Goal: Transaction & Acquisition: Purchase product/service

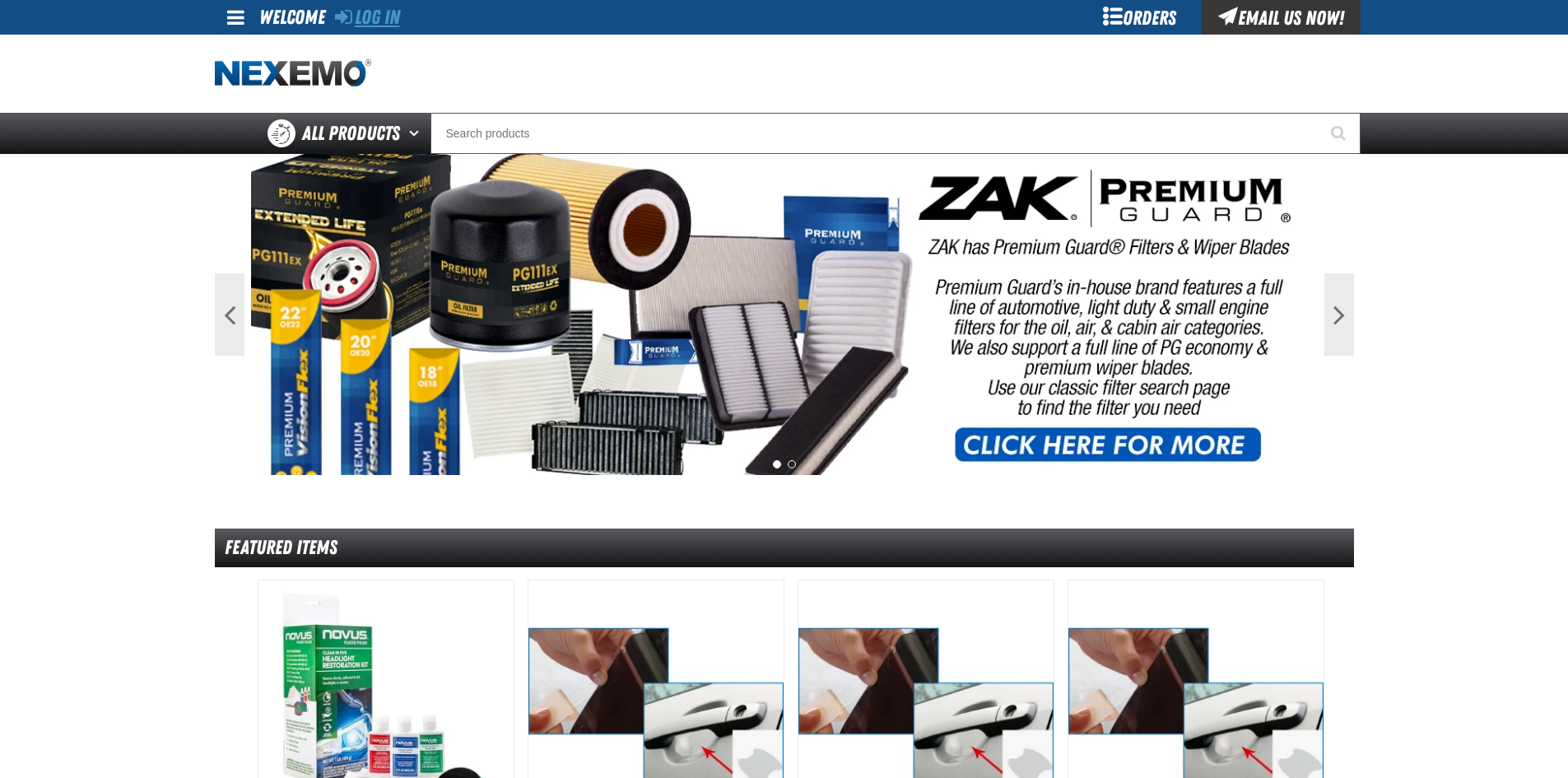
click at [362, 20] on link "Log In" at bounding box center [368, 17] width 65 height 23
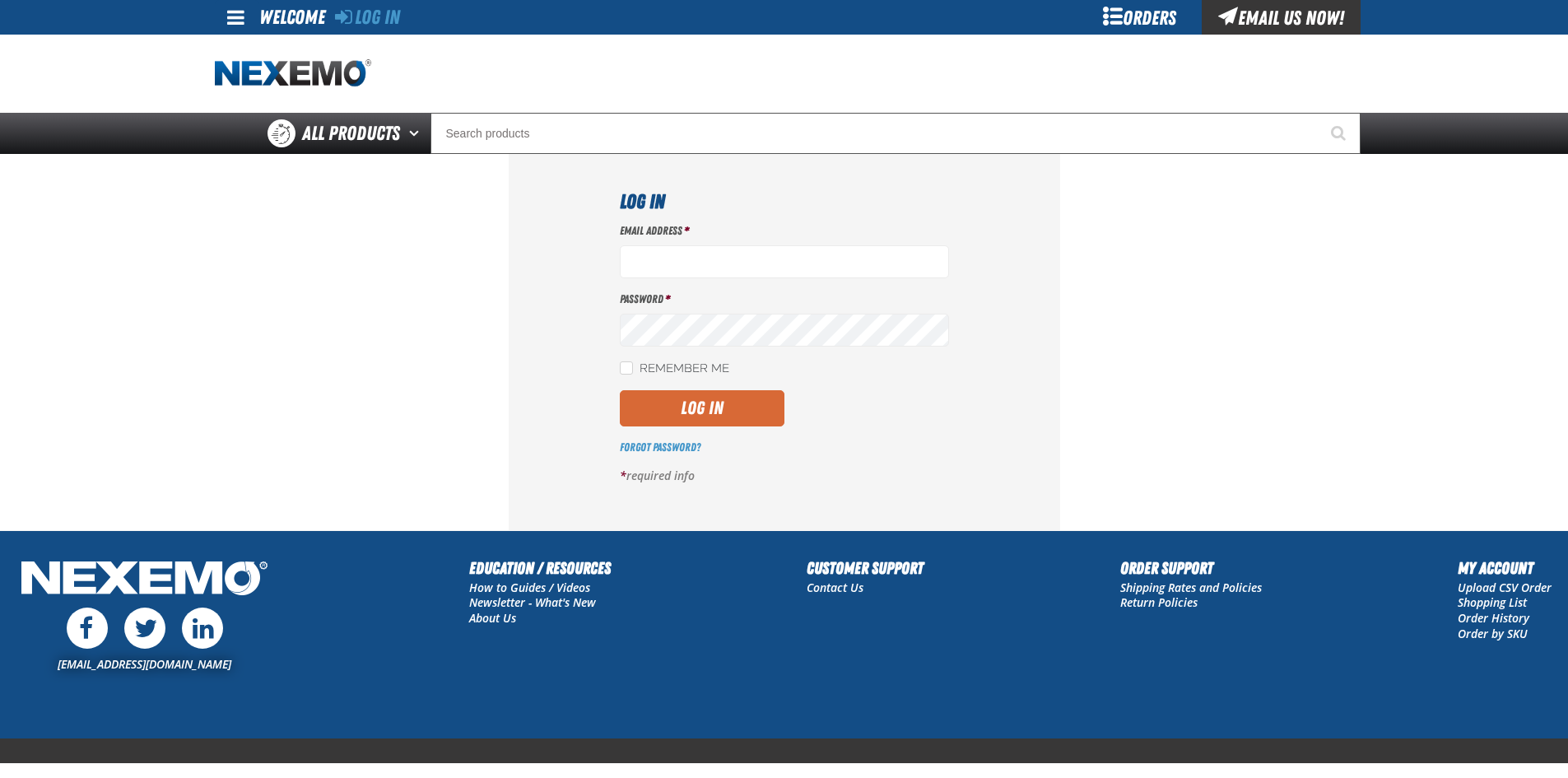
type input "LDominguez@vtaig.com"
click at [722, 398] on button "Log In" at bounding box center [702, 409] width 164 height 37
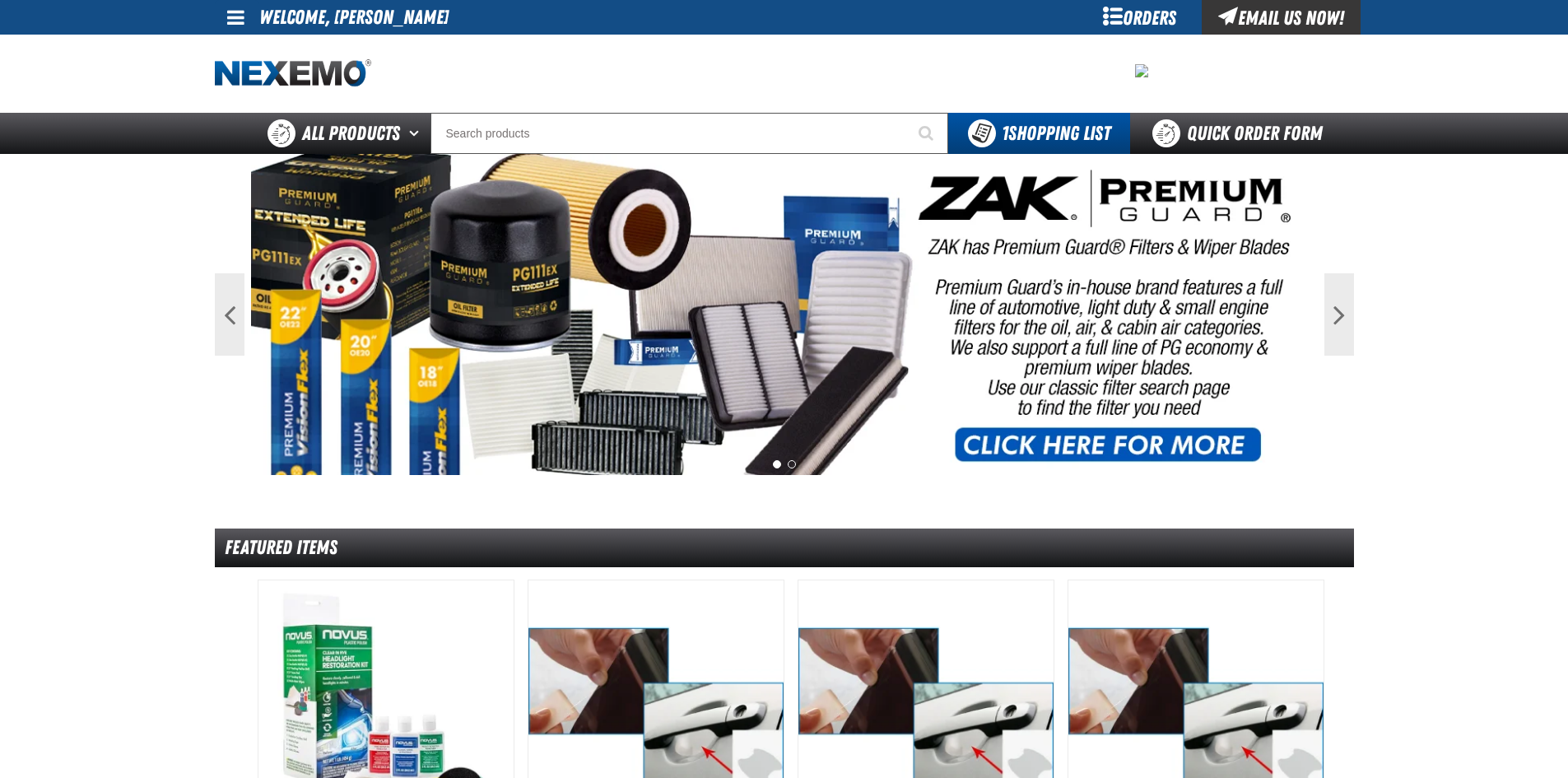
drag, startPoint x: 250, startPoint y: 13, endPoint x: 268, endPoint y: 27, distance: 22.8
click at [249, 13] on link at bounding box center [237, 17] width 44 height 35
click at [265, 54] on link "My Account My Account" at bounding box center [259, 49] width 73 height 15
click at [265, 54] on div at bounding box center [784, 73] width 1139 height 78
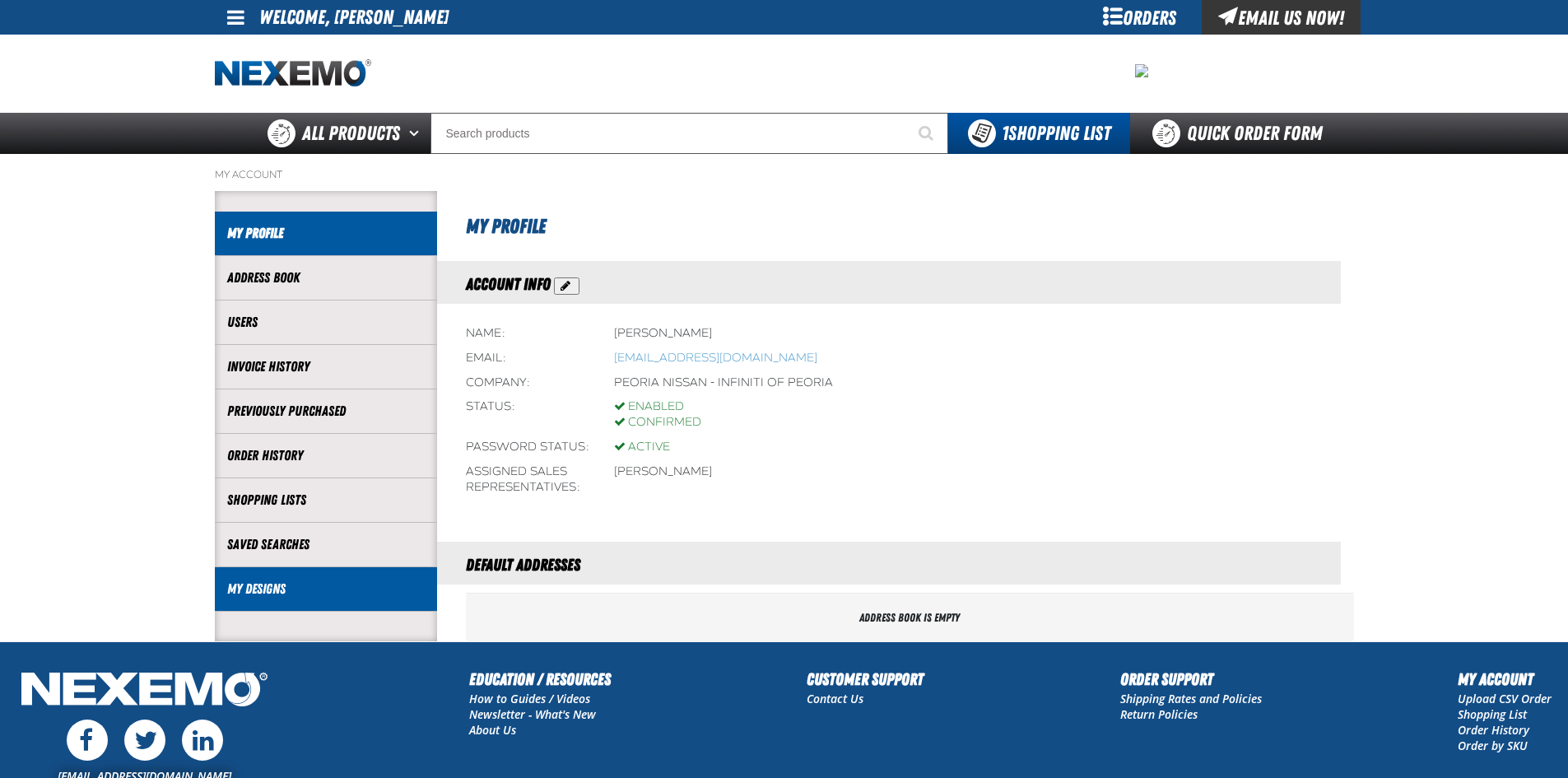
click at [341, 597] on link "My Designs" at bounding box center [326, 590] width 198 height 19
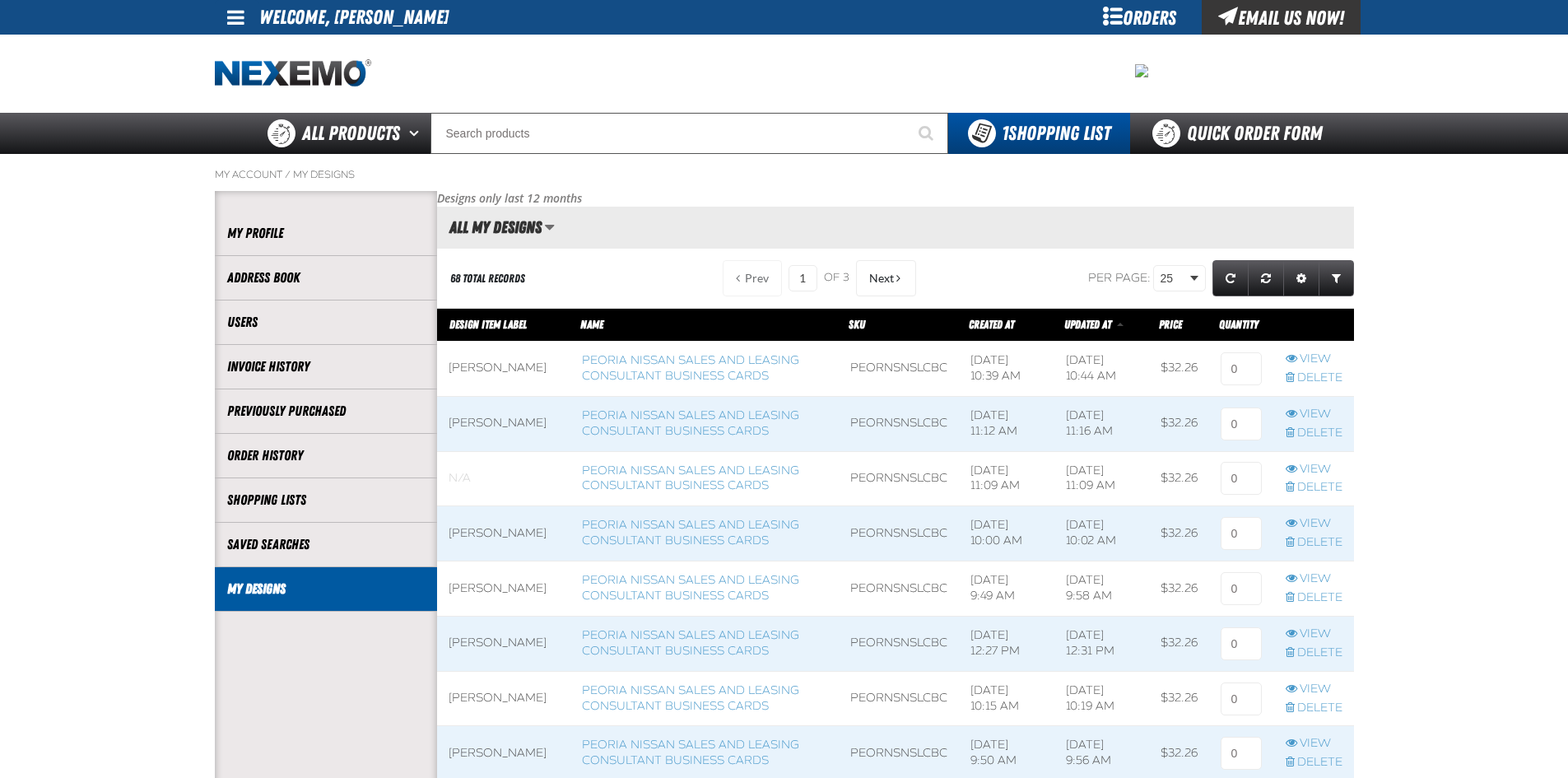
scroll to position [1, 1]
click at [721, 375] on link "Peoria Nissan Sales and Leasing Consultant Business Cards" at bounding box center [690, 367] width 217 height 30
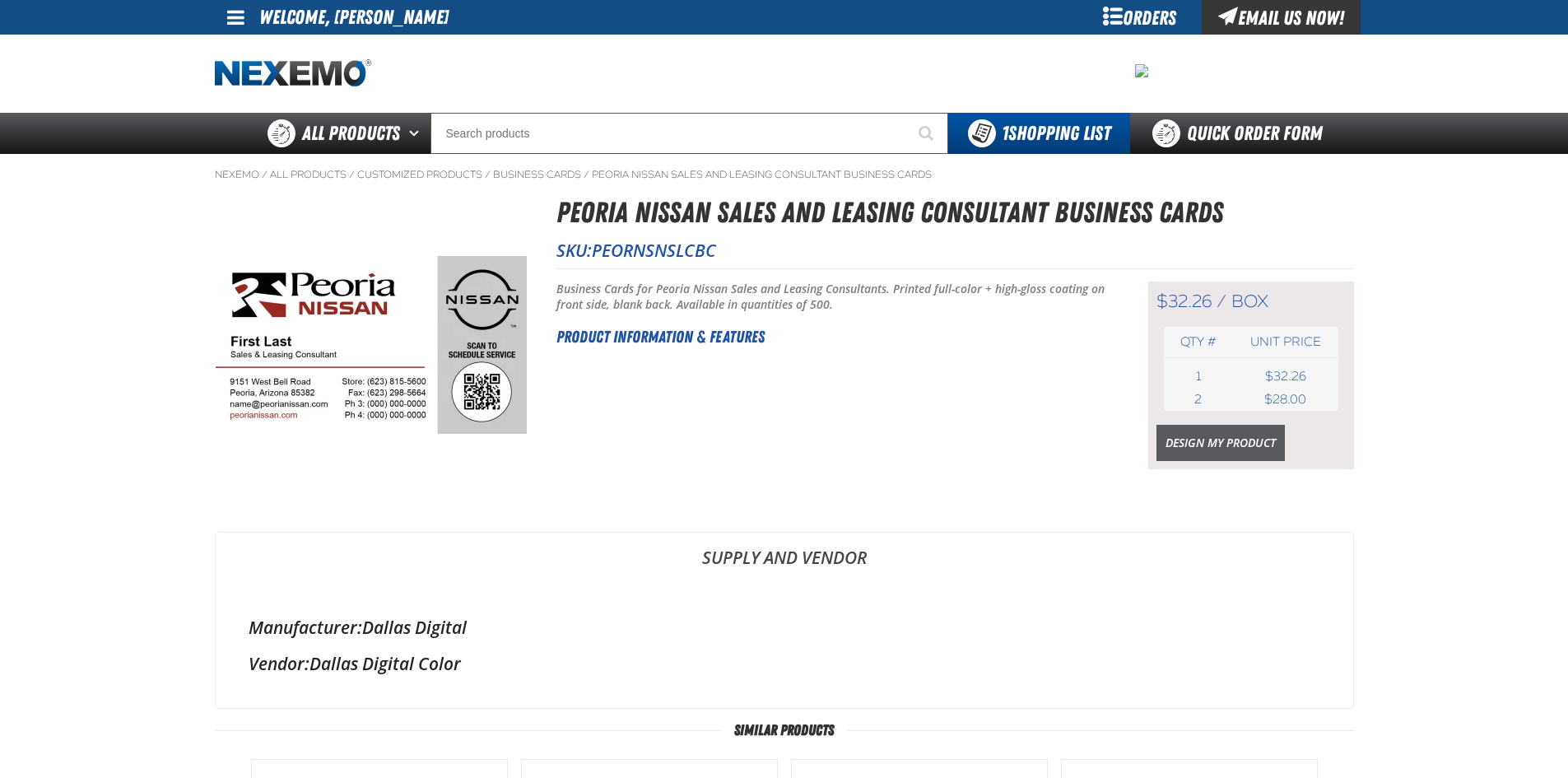
click at [1161, 448] on link "Design My Product" at bounding box center [1221, 443] width 129 height 37
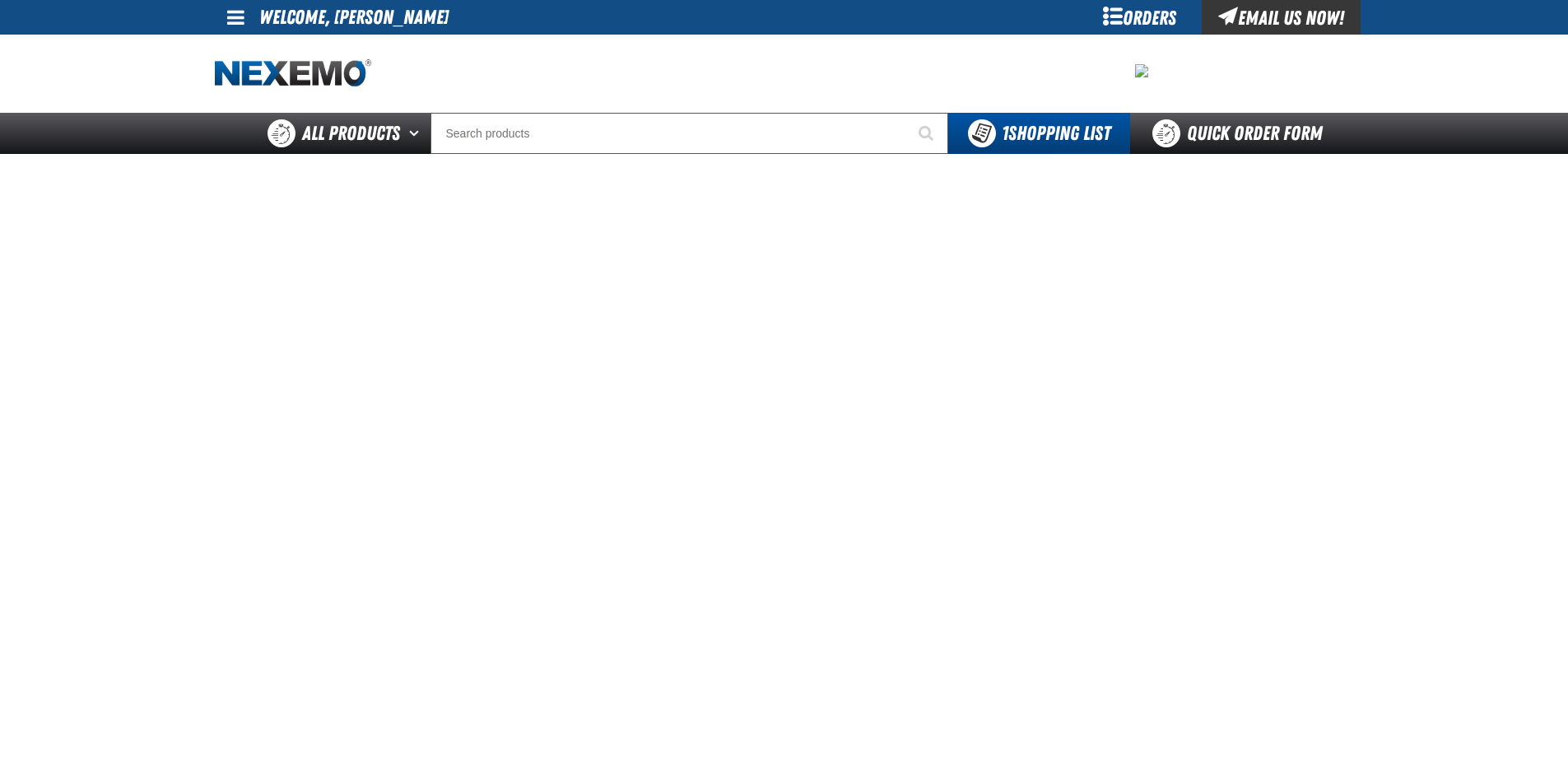
scroll to position [83, 0]
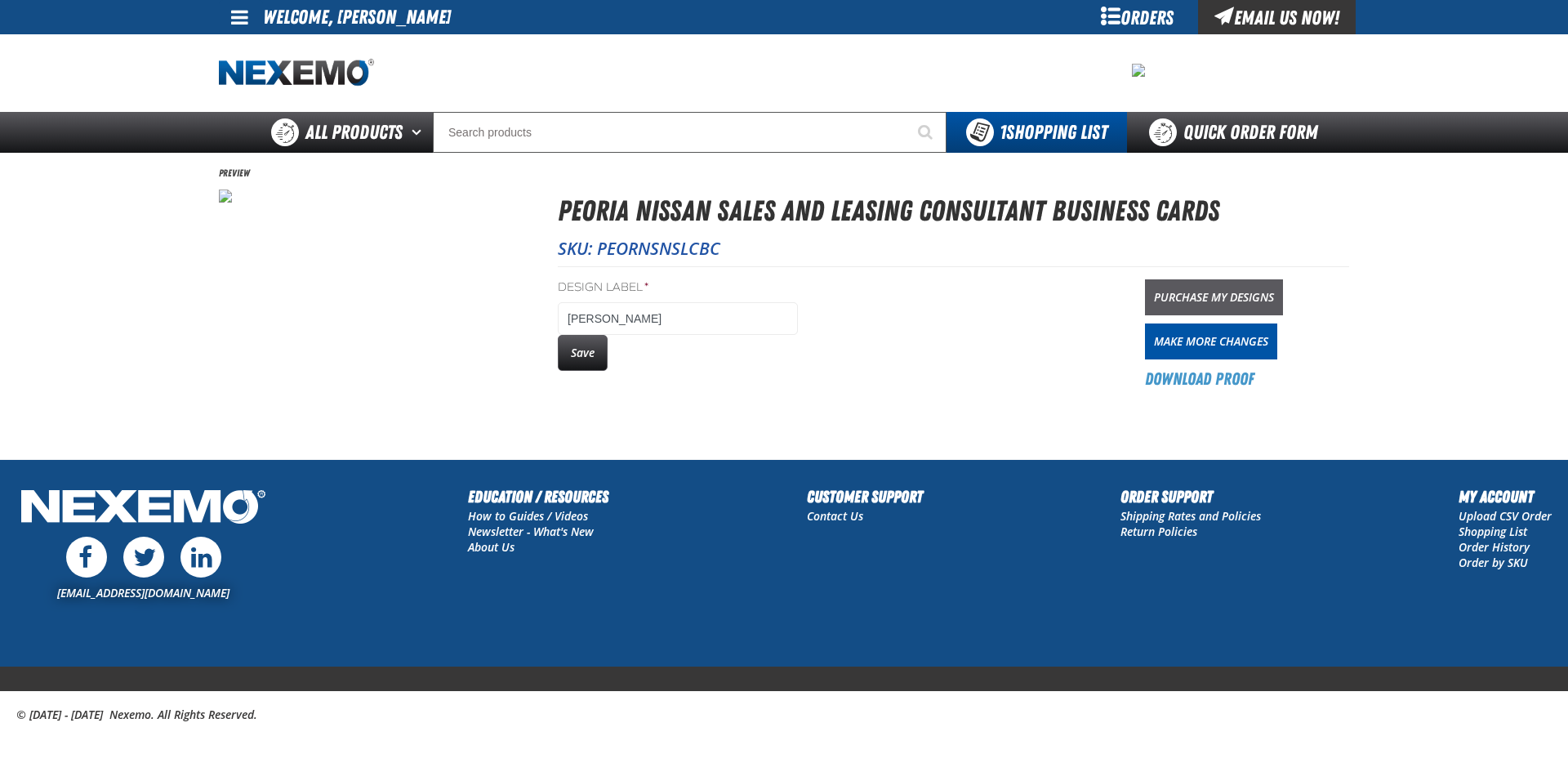
click at [1224, 287] on link "Purchase My Designs" at bounding box center [1214, 298] width 138 height 36
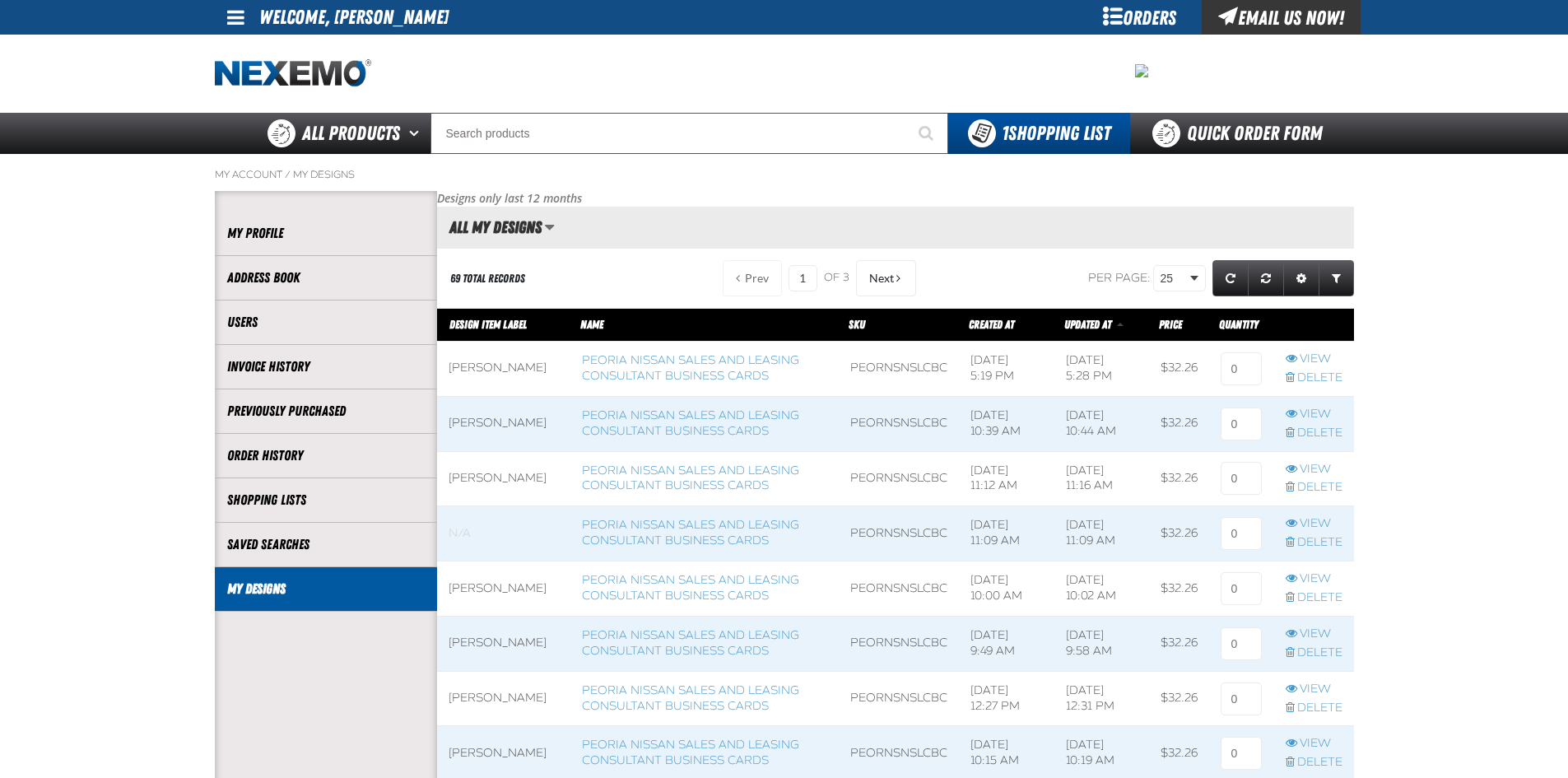
scroll to position [1, 1]
click at [1254, 364] on input at bounding box center [1241, 369] width 41 height 33
type input "1"
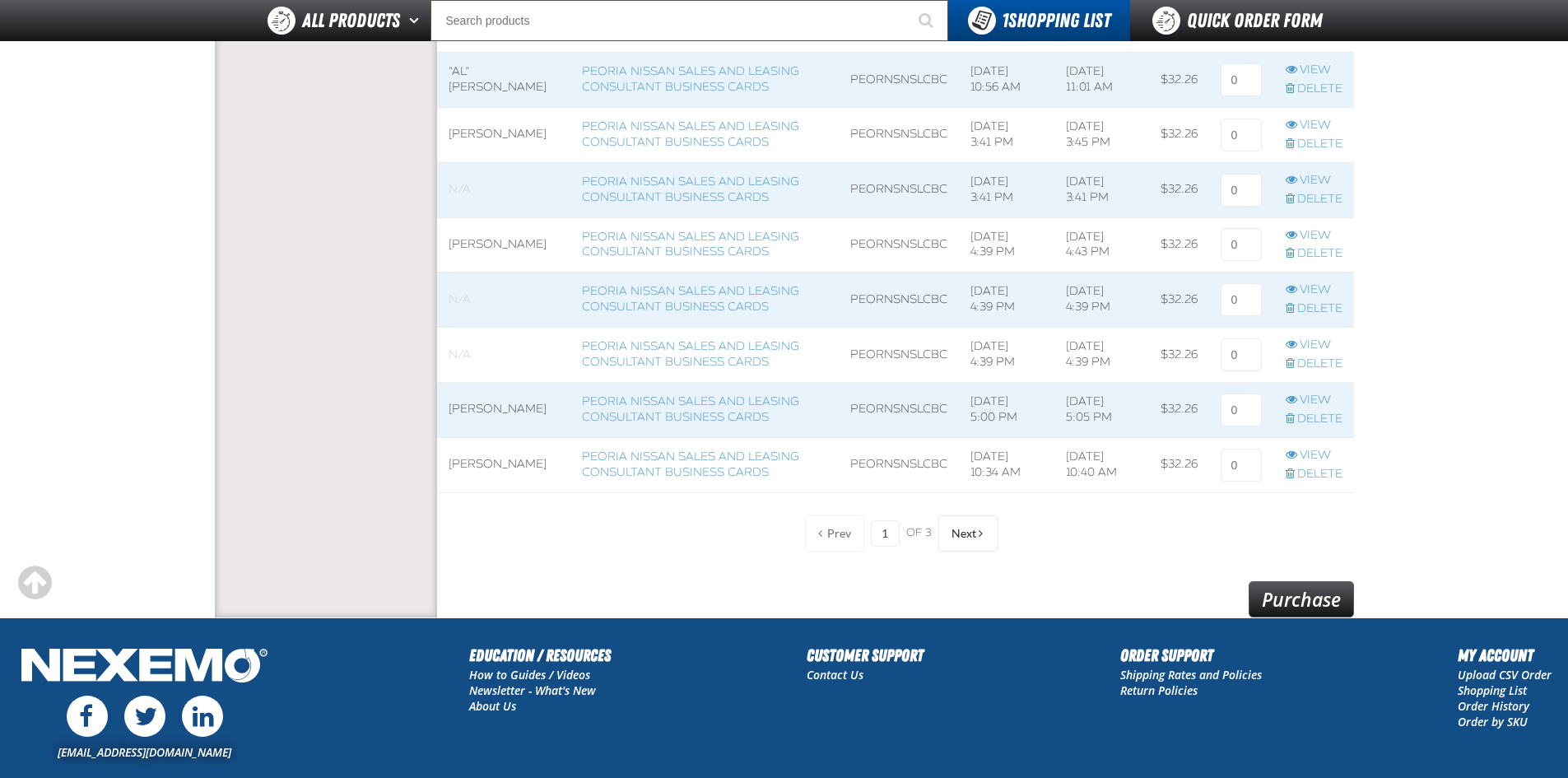
scroll to position [1338, 0]
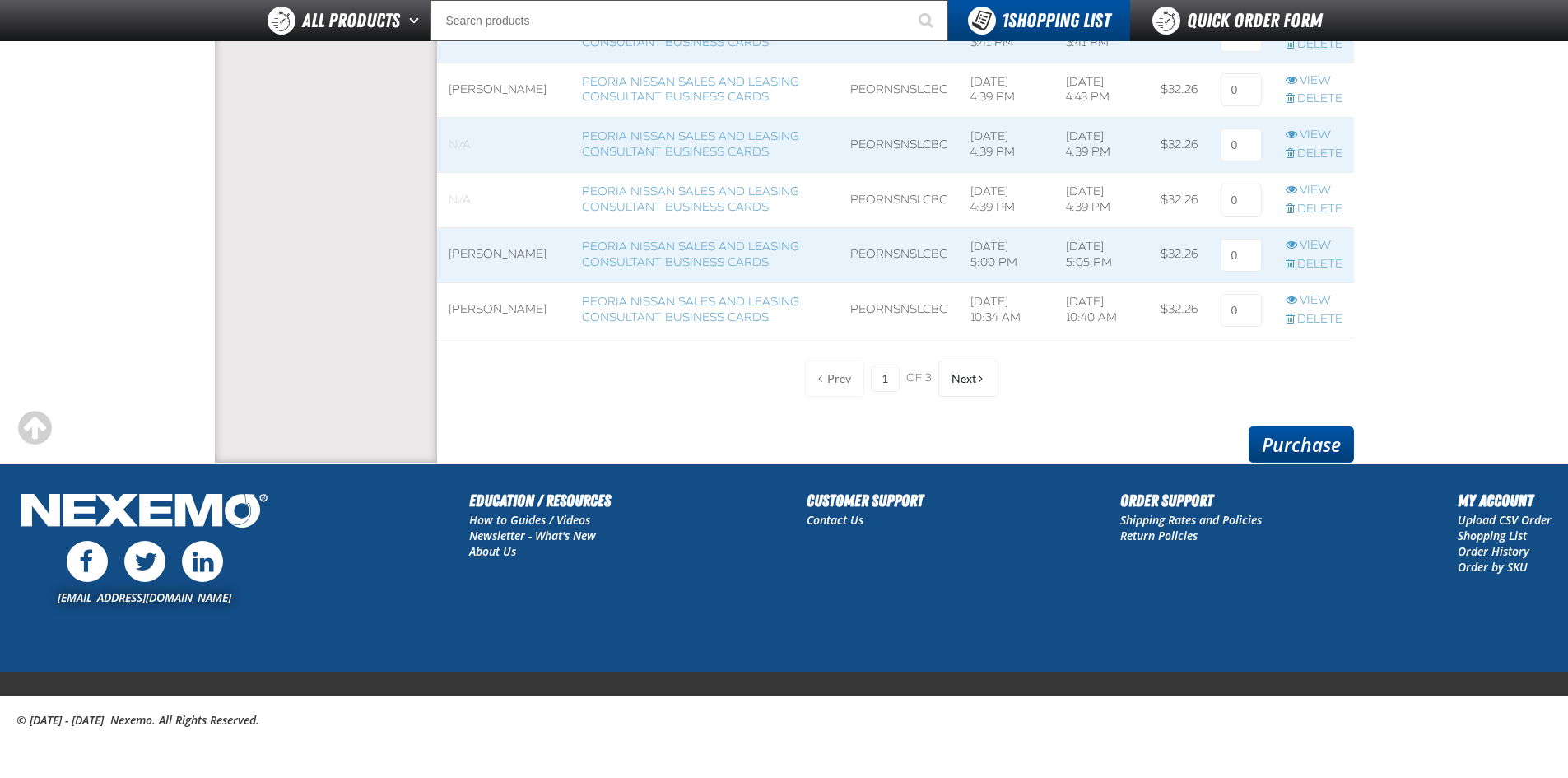
click at [1344, 455] on link "Purchase" at bounding box center [1302, 445] width 106 height 37
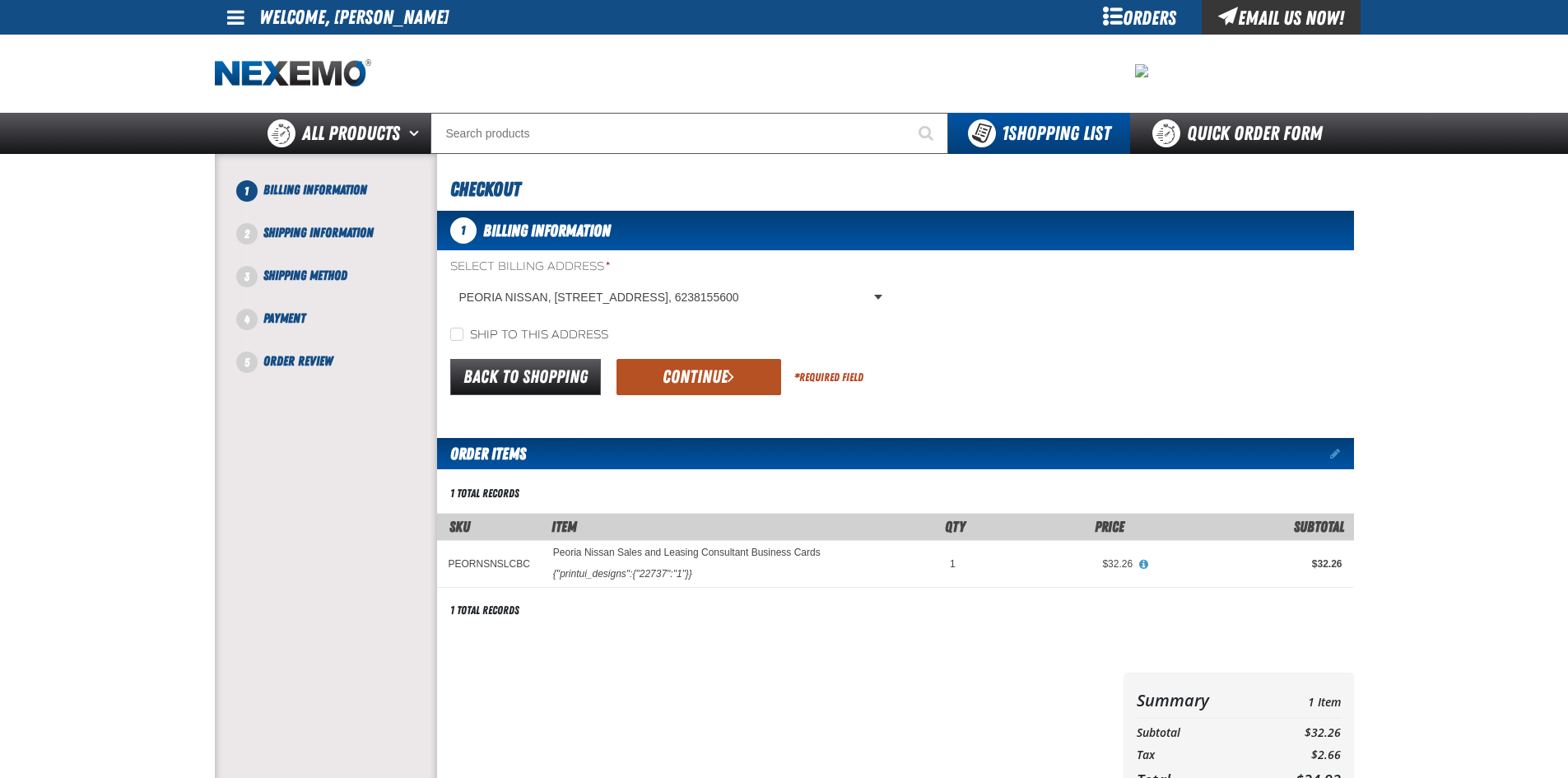
click at [712, 389] on button "Continue" at bounding box center [698, 377] width 164 height 37
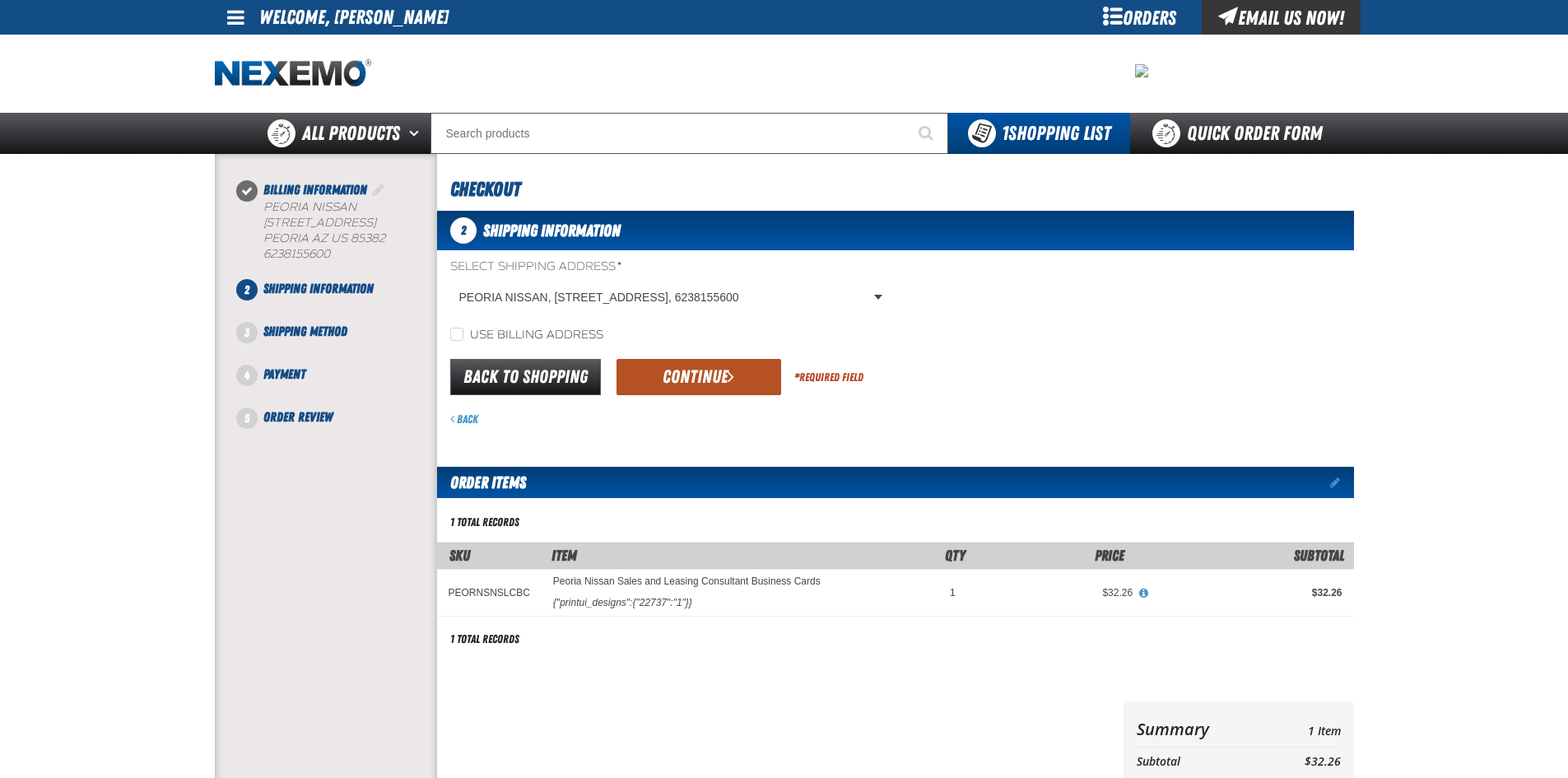
click at [706, 381] on button "Continue" at bounding box center [698, 377] width 164 height 37
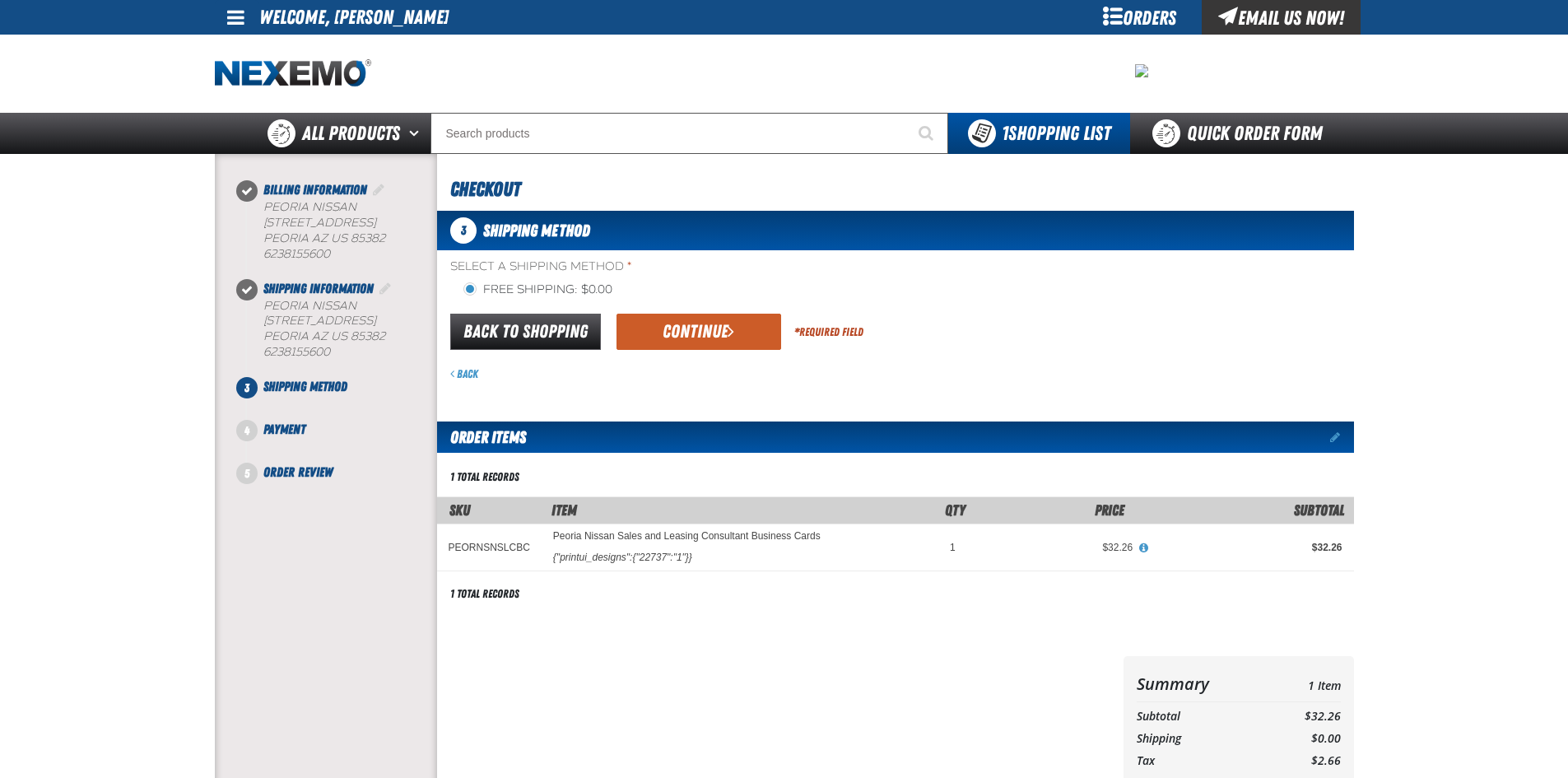
click at [702, 354] on form "flat_rate_2 primary Back to Shopping Continue * Required Field Back" at bounding box center [896, 347] width 917 height 71
click at [715, 341] on button "Continue" at bounding box center [698, 332] width 164 height 37
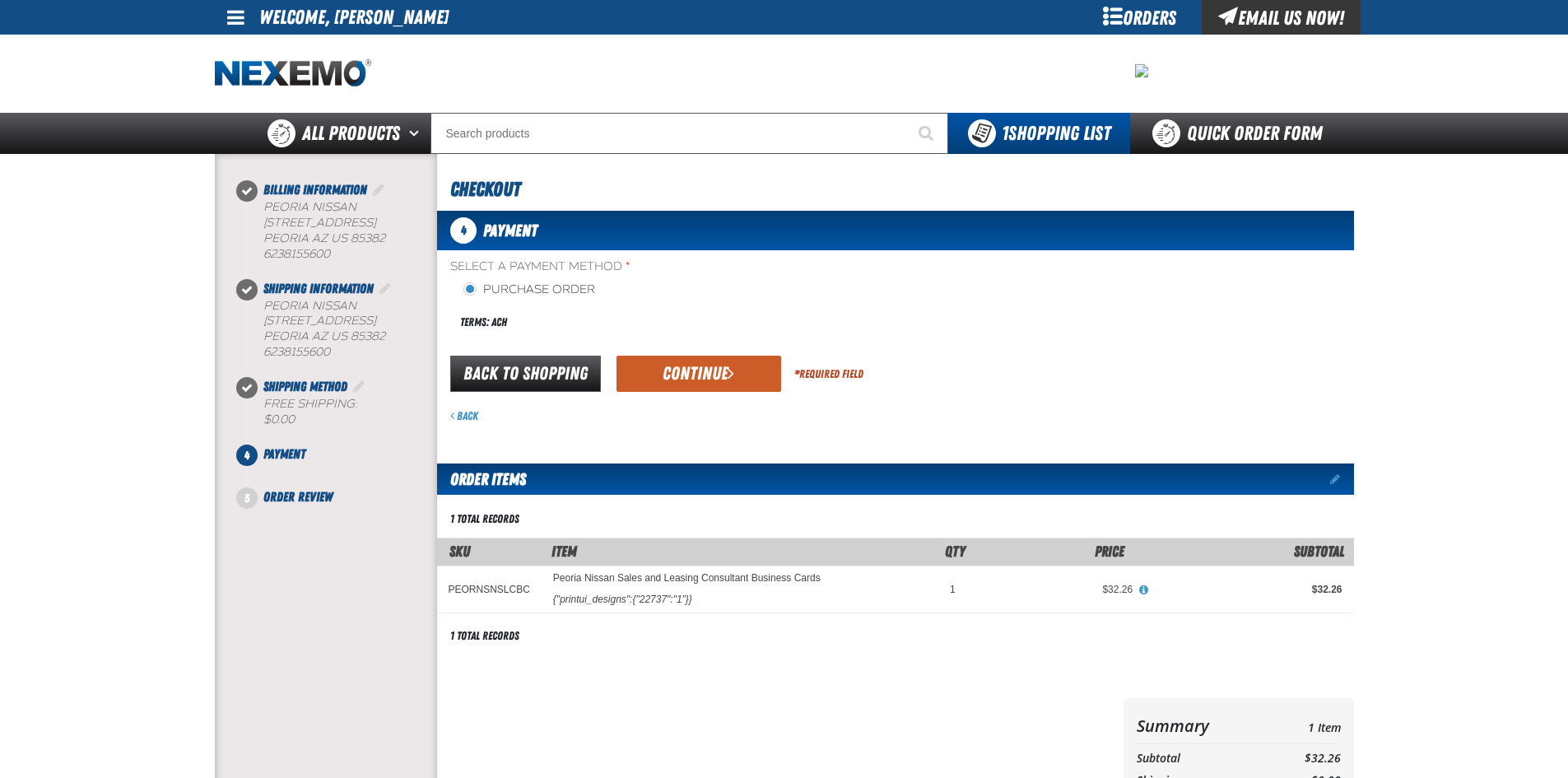
drag, startPoint x: 725, startPoint y: 368, endPoint x: 725, endPoint y: 379, distance: 11.0
click at [725, 373] on button "Continue" at bounding box center [698, 374] width 164 height 37
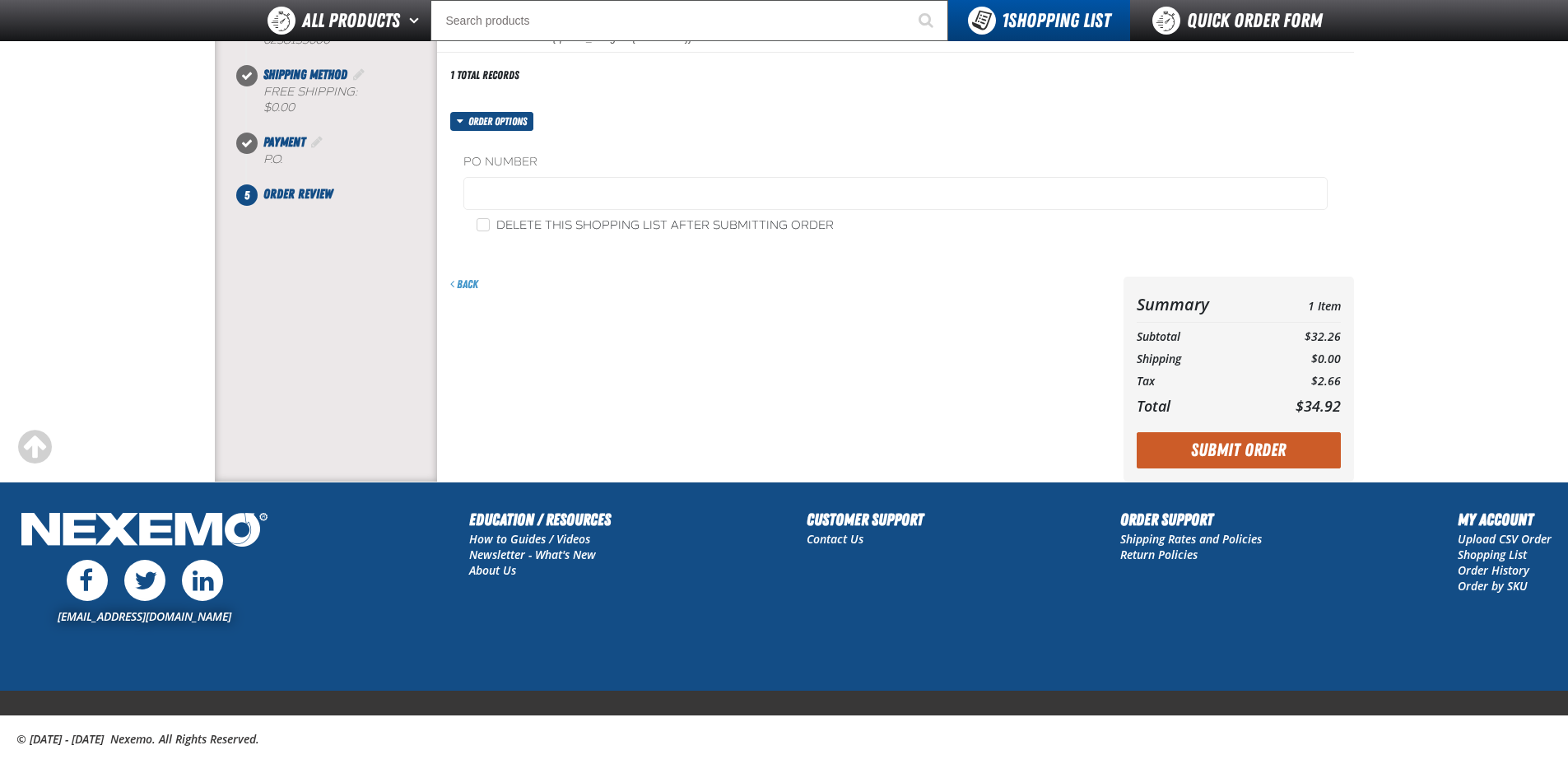
scroll to position [289, 0]
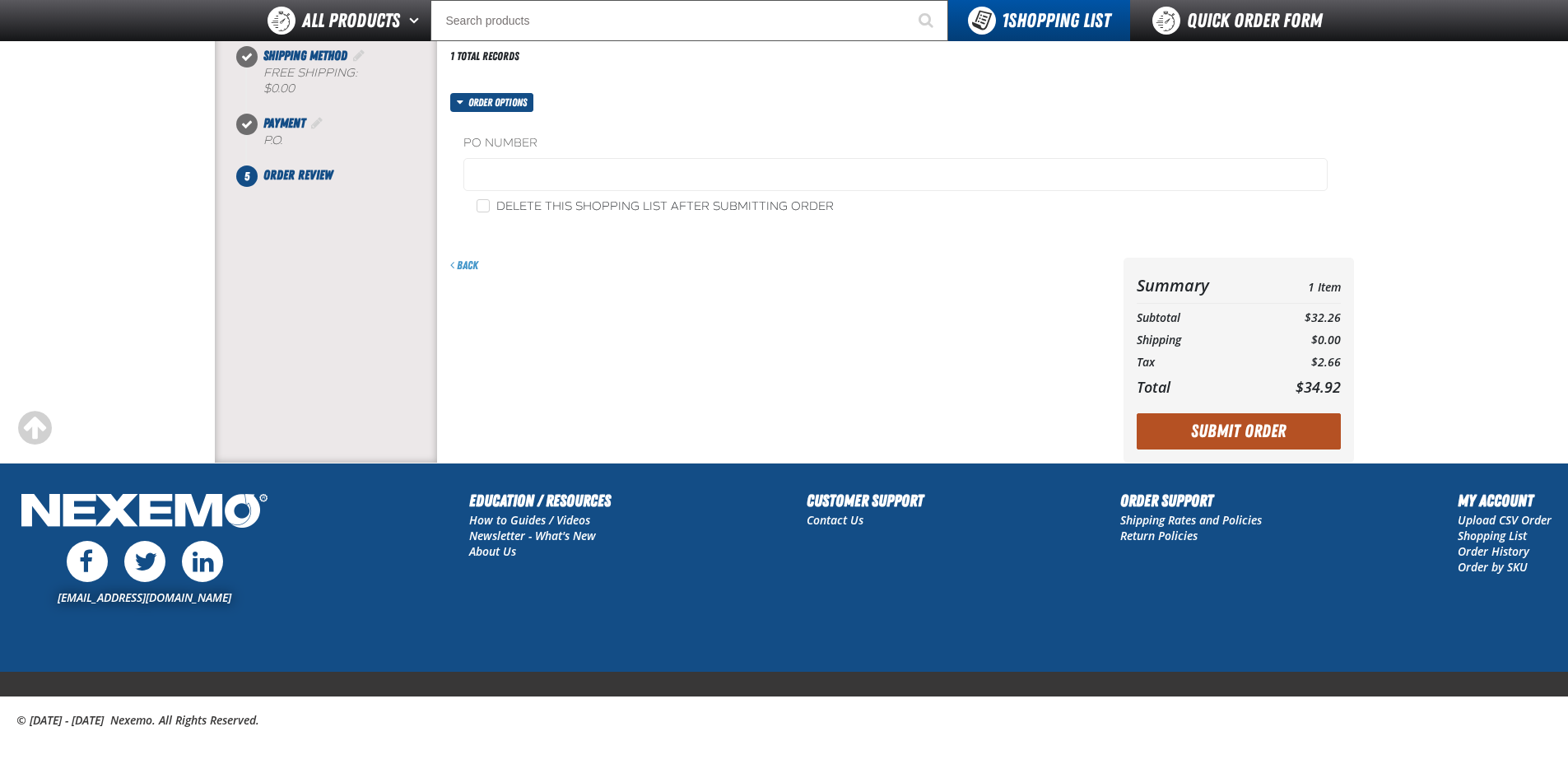
click at [1217, 427] on button "Submit Order" at bounding box center [1239, 432] width 204 height 37
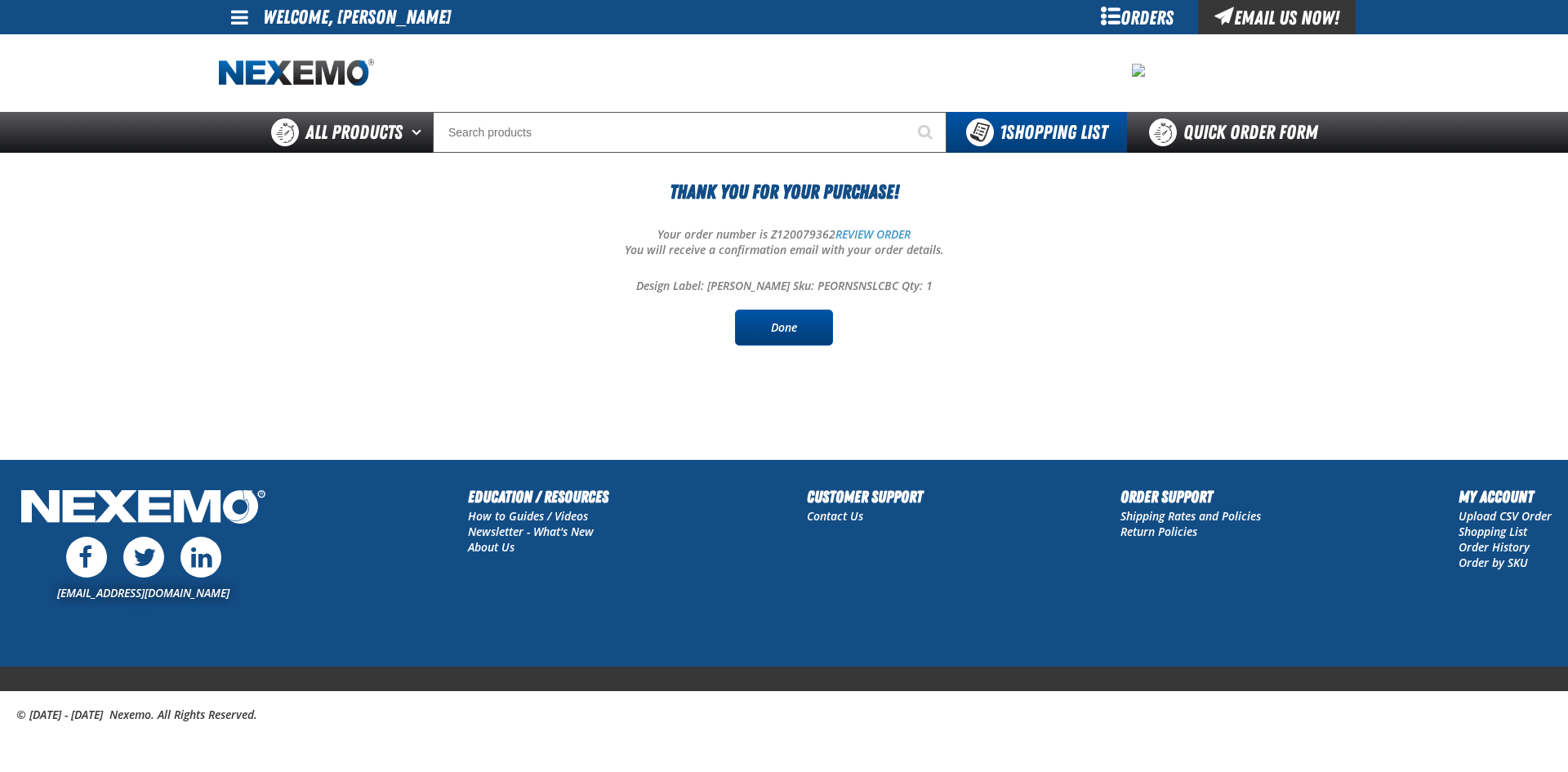
click at [797, 328] on link "Done" at bounding box center [784, 328] width 98 height 36
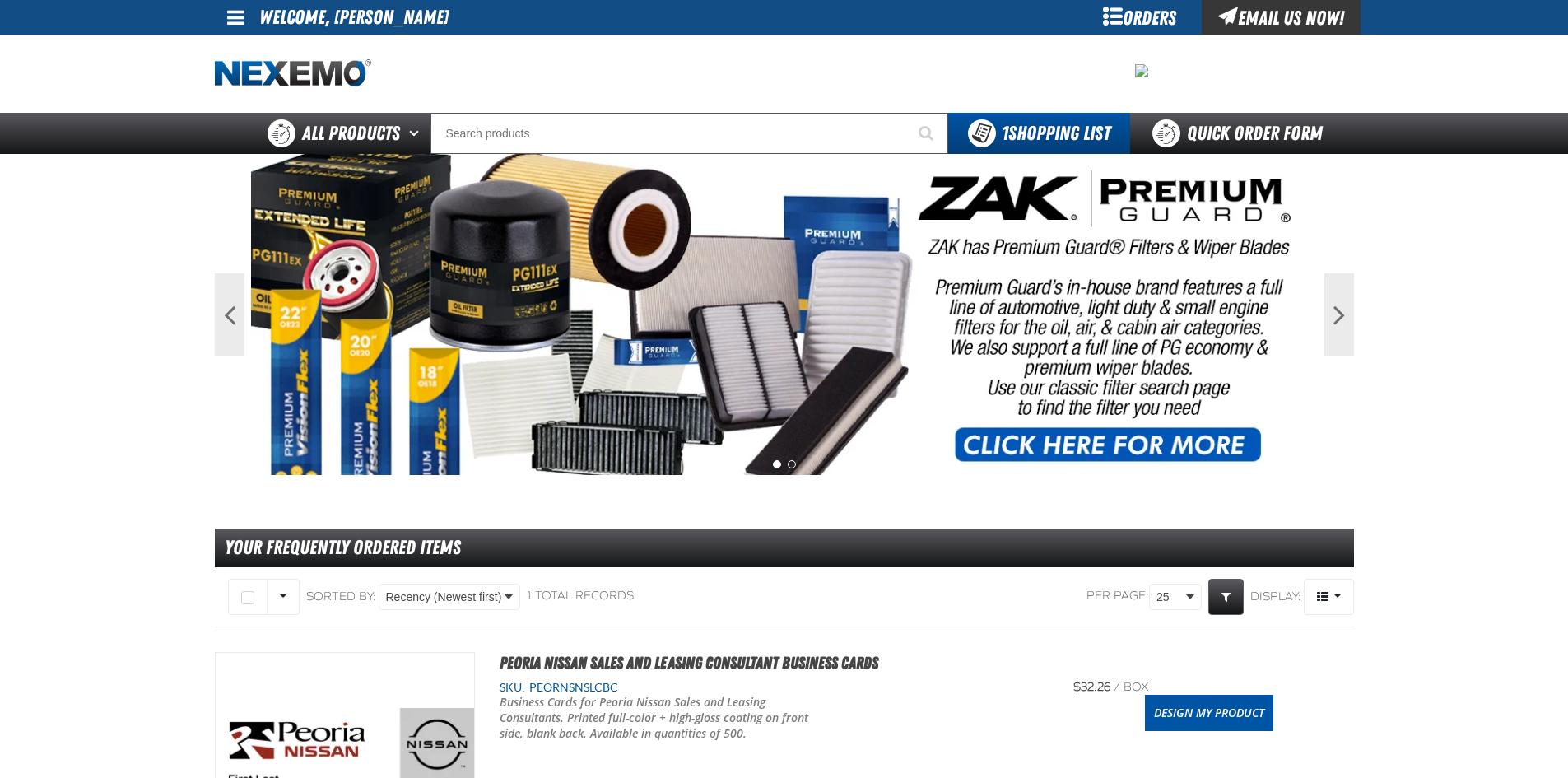
click at [236, 12] on span at bounding box center [236, 17] width 17 height 20
click at [254, 81] on link "Sign Out Sign Out" at bounding box center [250, 80] width 56 height 15
click at [254, 81] on img at bounding box center [293, 74] width 157 height 29
